Goal: Leave review/rating: Share an evaluation or opinion about a product, service, or content

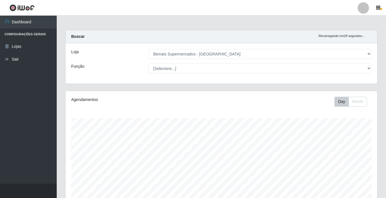
select select "250"
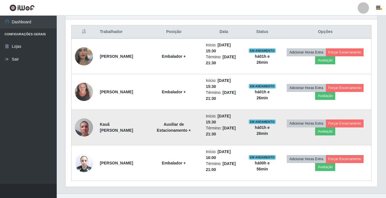
scroll to position [220, 0]
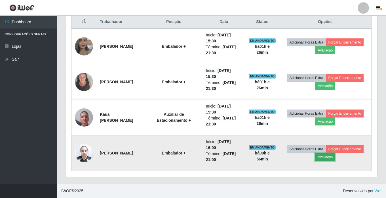
click at [334, 156] on button "Avaliação" at bounding box center [325, 157] width 20 height 8
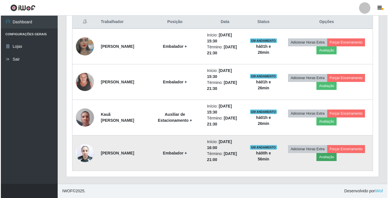
scroll to position [118, 309]
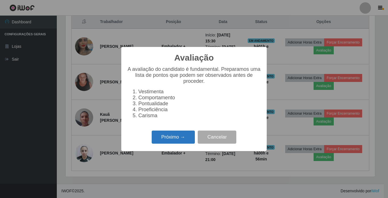
click at [177, 142] on button "Próximo →" at bounding box center [173, 136] width 43 height 13
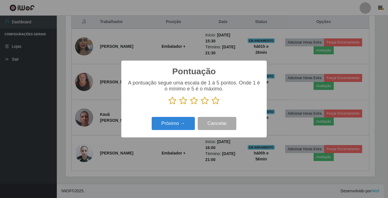
click at [217, 100] on icon at bounding box center [215, 100] width 8 height 9
click at [211, 105] on input "radio" at bounding box center [211, 105] width 0 height 0
click at [176, 125] on button "Próximo →" at bounding box center [173, 123] width 43 height 13
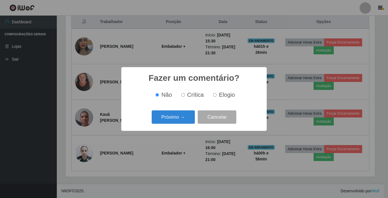
click at [183, 95] on input "Crítica" at bounding box center [183, 95] width 4 height 4
radio input "true"
click at [186, 118] on button "Próximo →" at bounding box center [173, 116] width 43 height 13
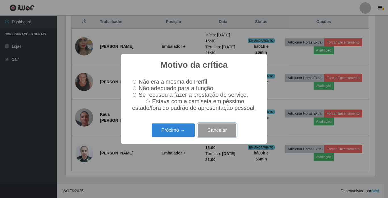
click at [219, 133] on button "Cancelar" at bounding box center [217, 129] width 39 height 13
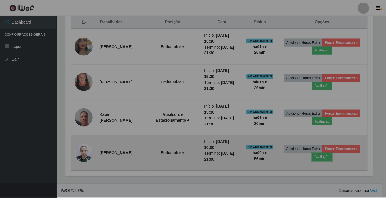
scroll to position [118, 312]
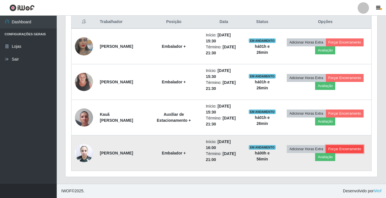
click at [357, 148] on button "Forçar Encerramento" at bounding box center [345, 149] width 38 height 8
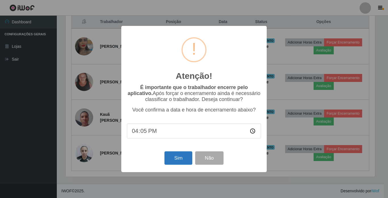
type input "16:57"
click at [183, 157] on button "Sim" at bounding box center [178, 157] width 28 height 13
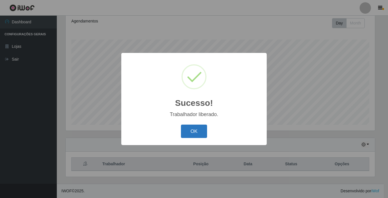
drag, startPoint x: 194, startPoint y: 125, endPoint x: 193, endPoint y: 128, distance: 3.7
click at [194, 124] on div "OK Cancel" at bounding box center [194, 131] width 134 height 16
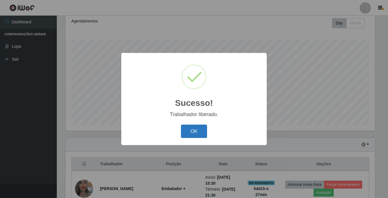
click at [194, 133] on button "OK" at bounding box center [194, 130] width 26 height 13
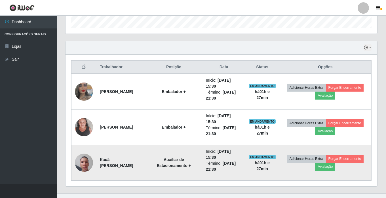
scroll to position [185, 0]
